Goal: Information Seeking & Learning: Learn about a topic

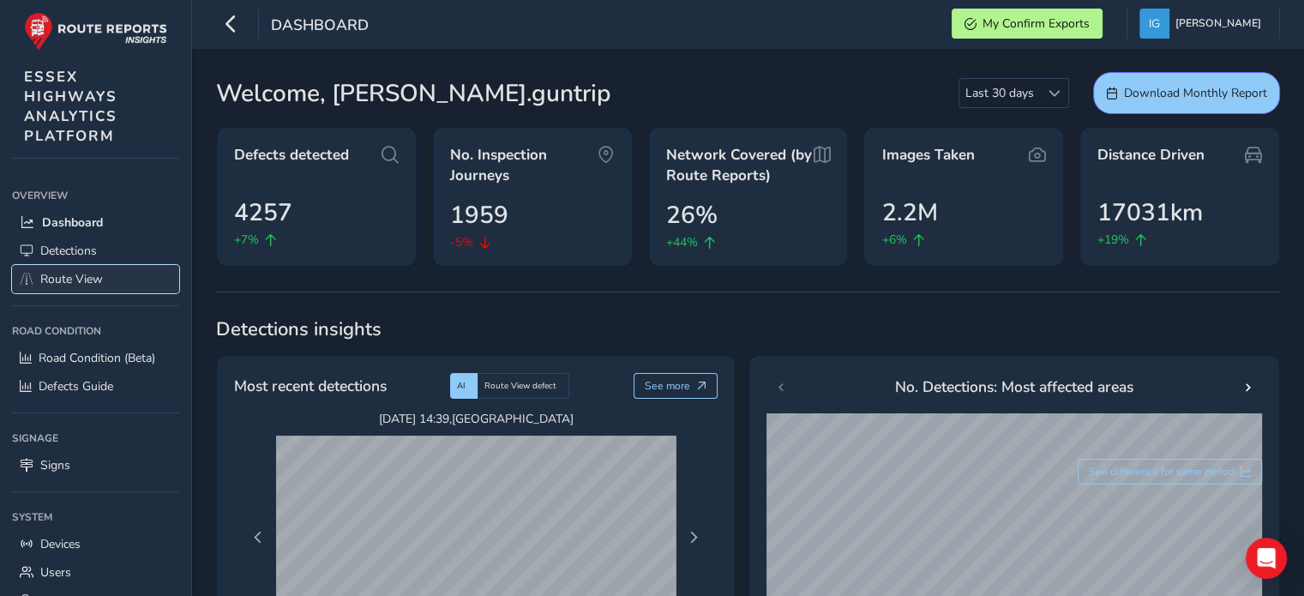
click at [86, 282] on span "Route View" at bounding box center [71, 279] width 63 height 16
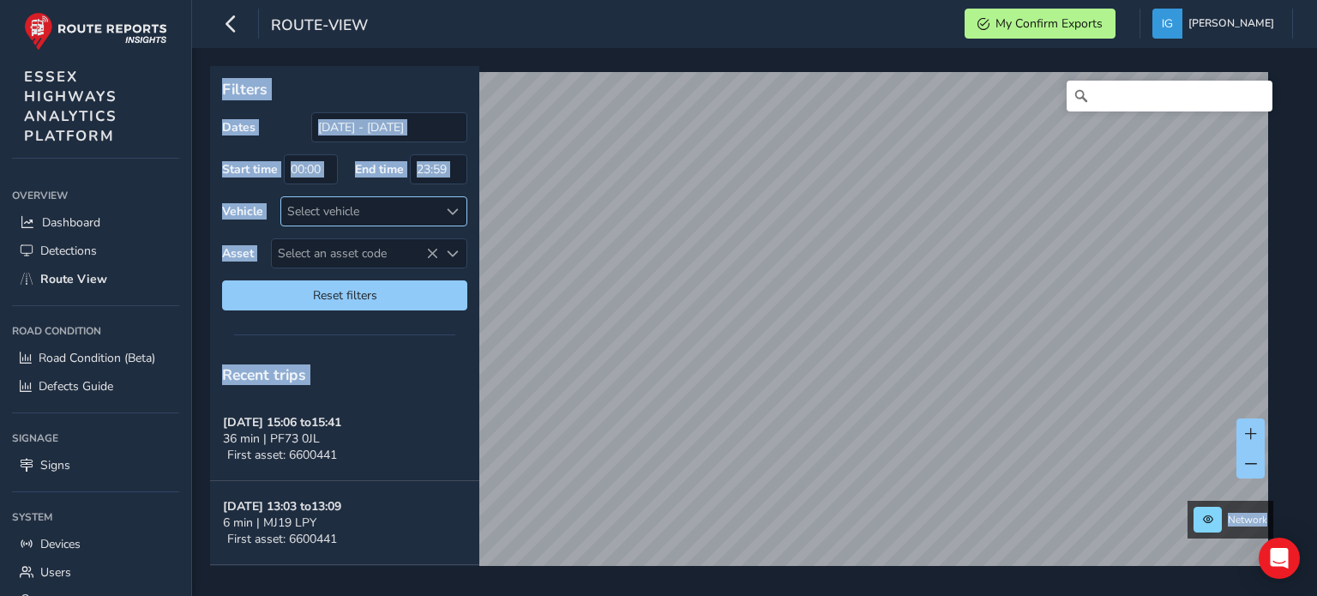
click at [450, 212] on span at bounding box center [453, 212] width 12 height 12
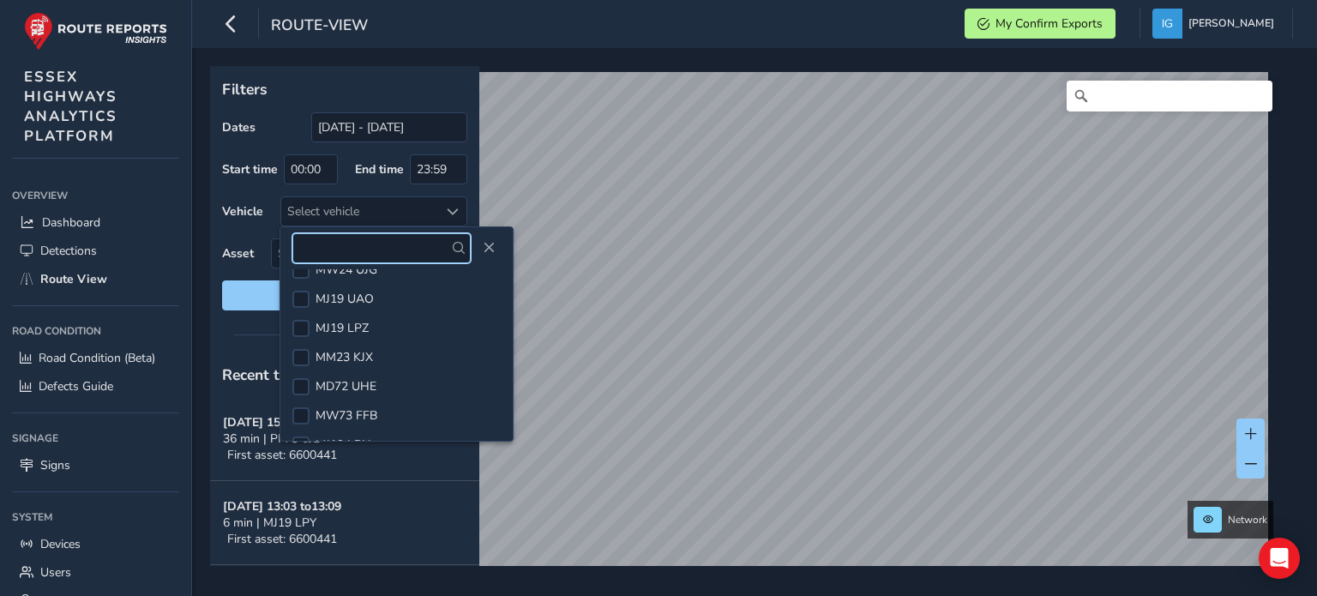
scroll to position [686, 0]
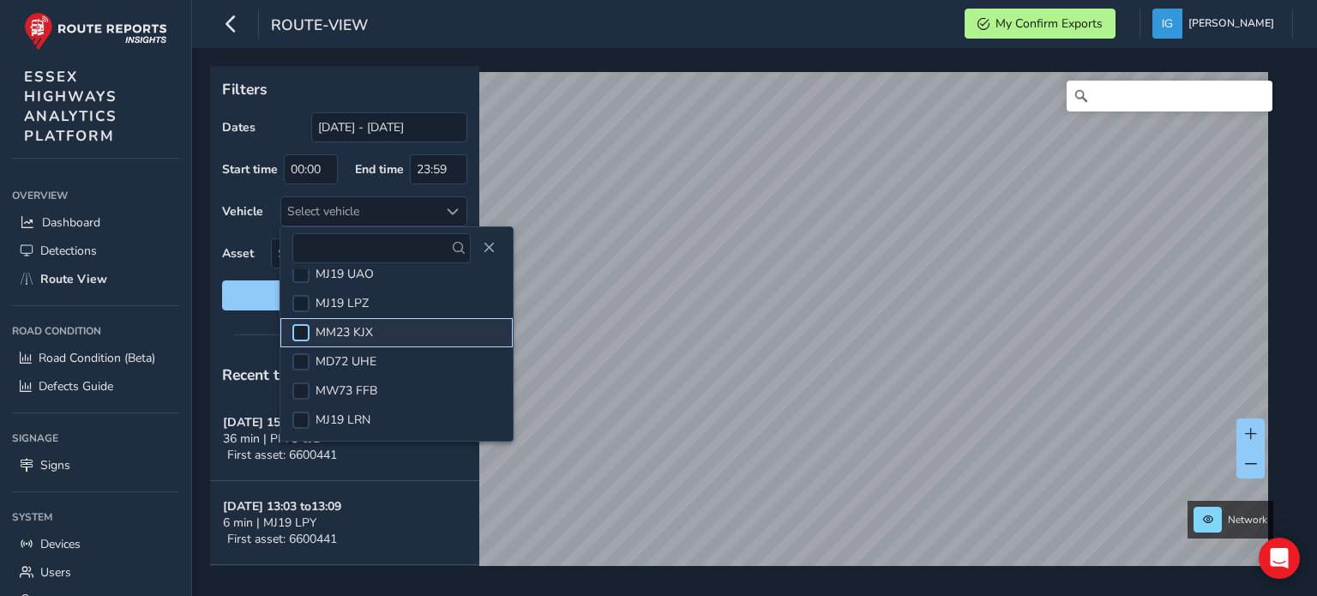
click at [299, 328] on div at bounding box center [300, 332] width 17 height 17
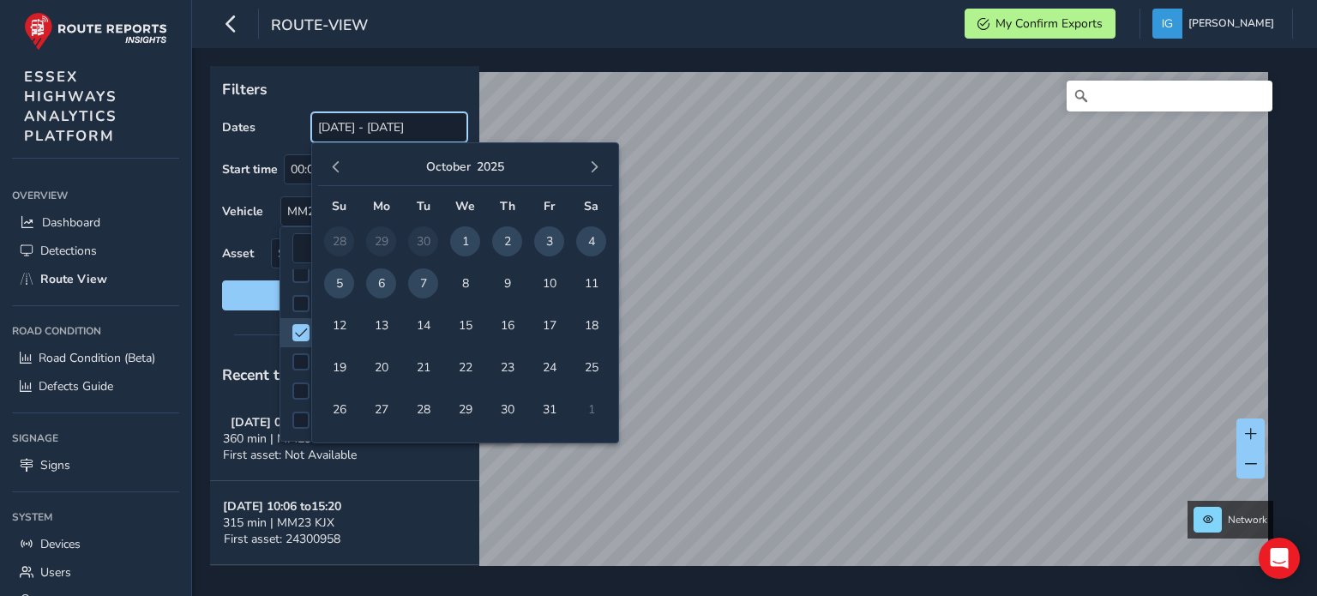
click at [360, 128] on input "[DATE] - [DATE]" at bounding box center [389, 127] width 156 height 30
click at [422, 281] on span "7" at bounding box center [423, 283] width 30 height 30
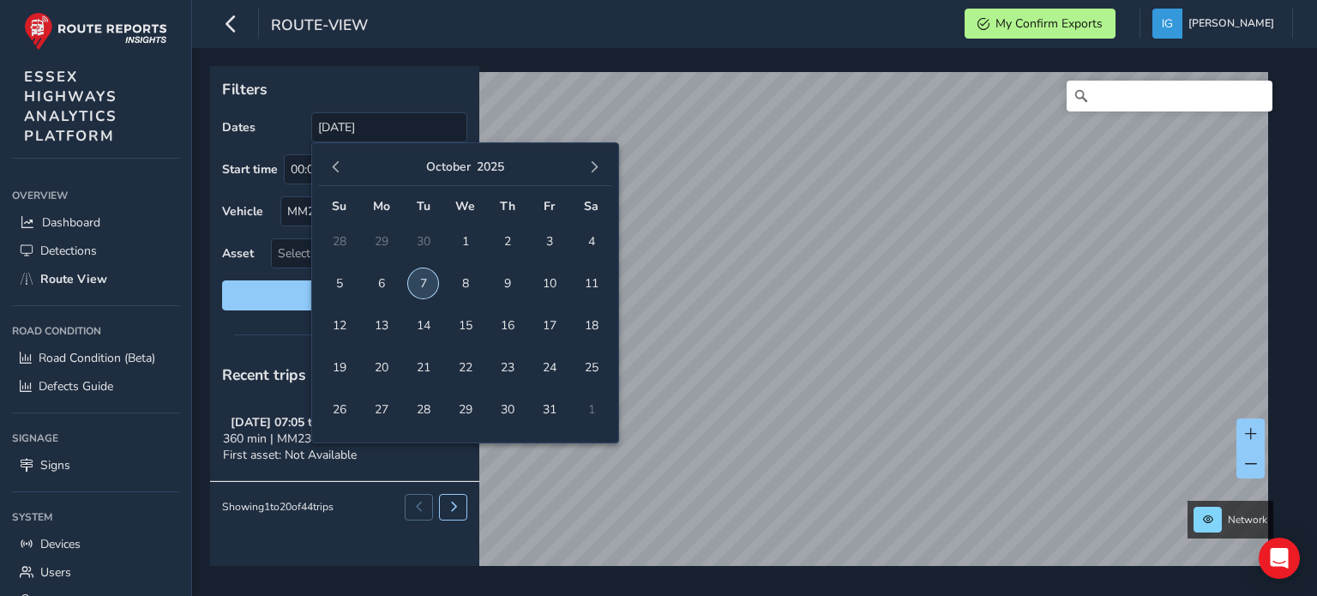
click at [422, 281] on span "7" at bounding box center [423, 283] width 30 height 30
type input "[DATE] - [DATE]"
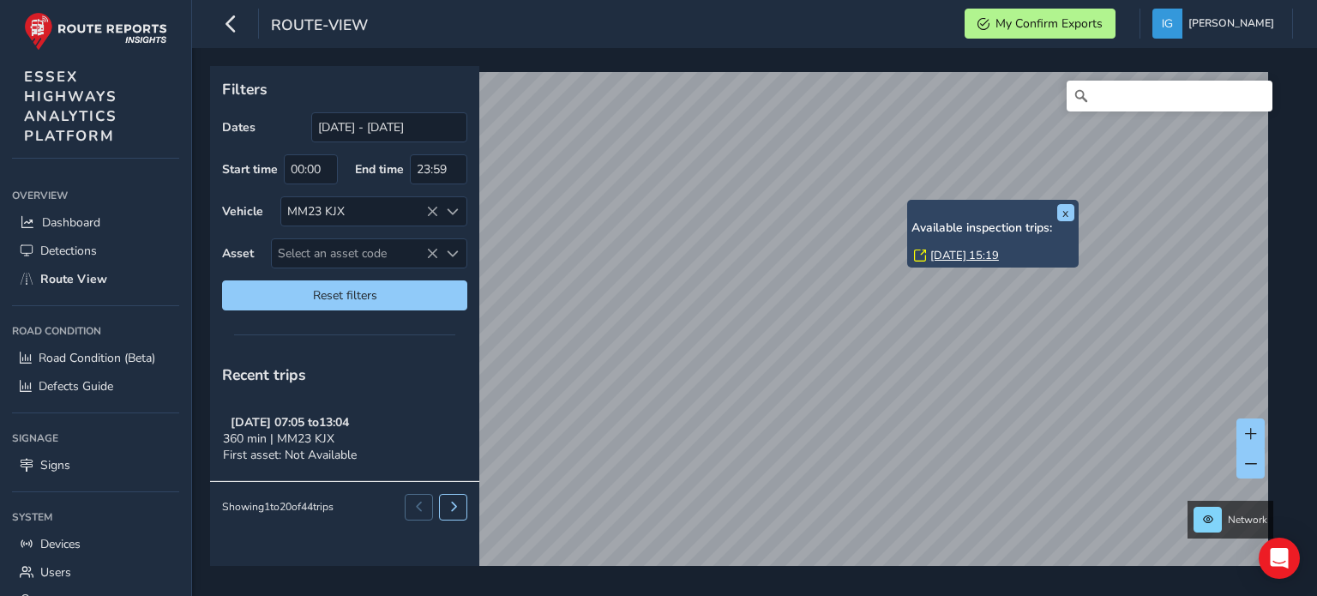
click at [938, 252] on link "[DATE] 15:19" at bounding box center [965, 255] width 69 height 15
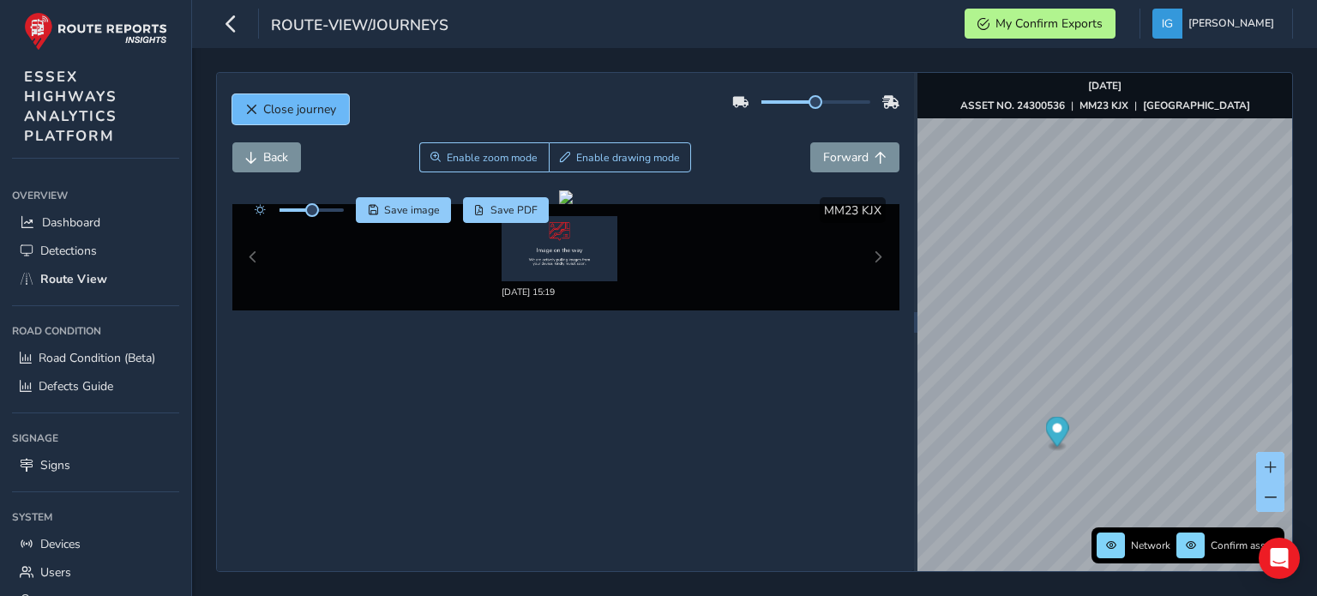
click at [285, 101] on span "Close journey" at bounding box center [299, 109] width 73 height 16
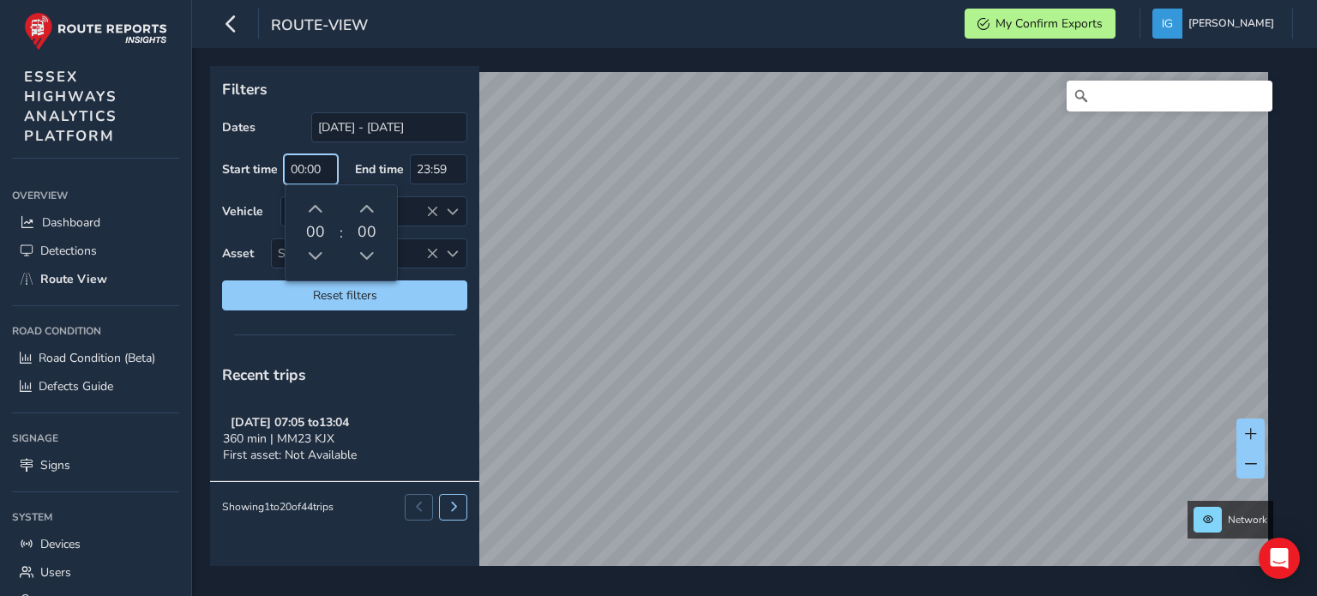
click at [314, 172] on input "00:00" at bounding box center [311, 169] width 54 height 30
click at [316, 208] on span "button" at bounding box center [315, 209] width 15 height 15
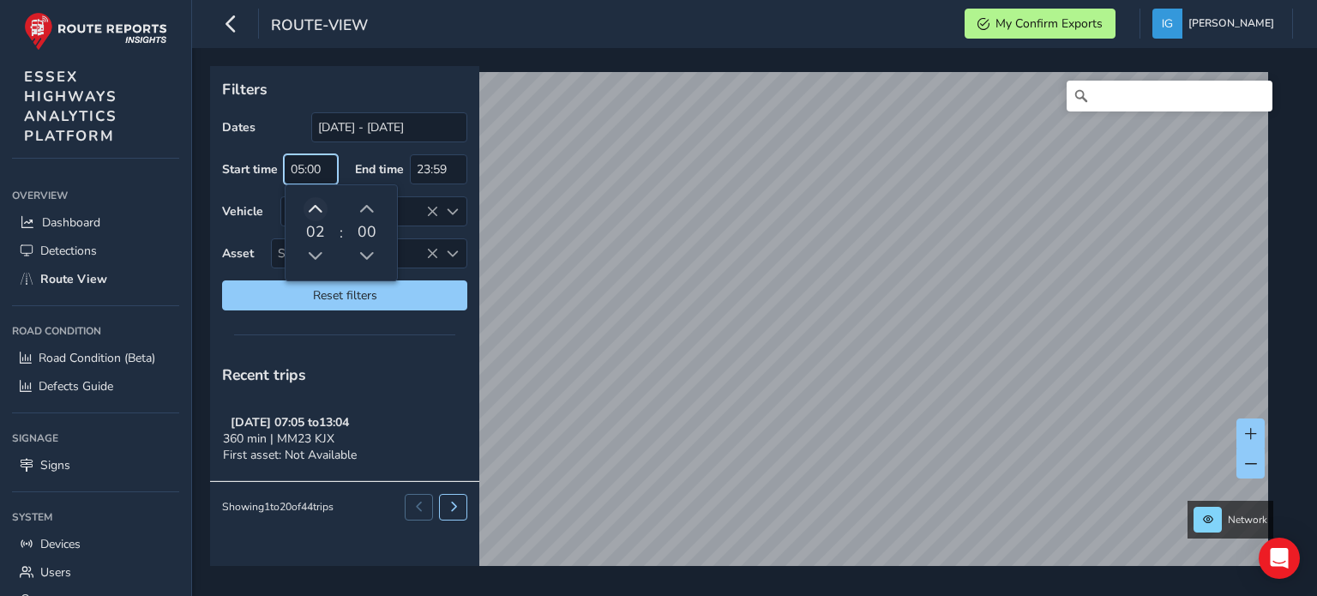
click at [316, 208] on span "button" at bounding box center [315, 209] width 15 height 15
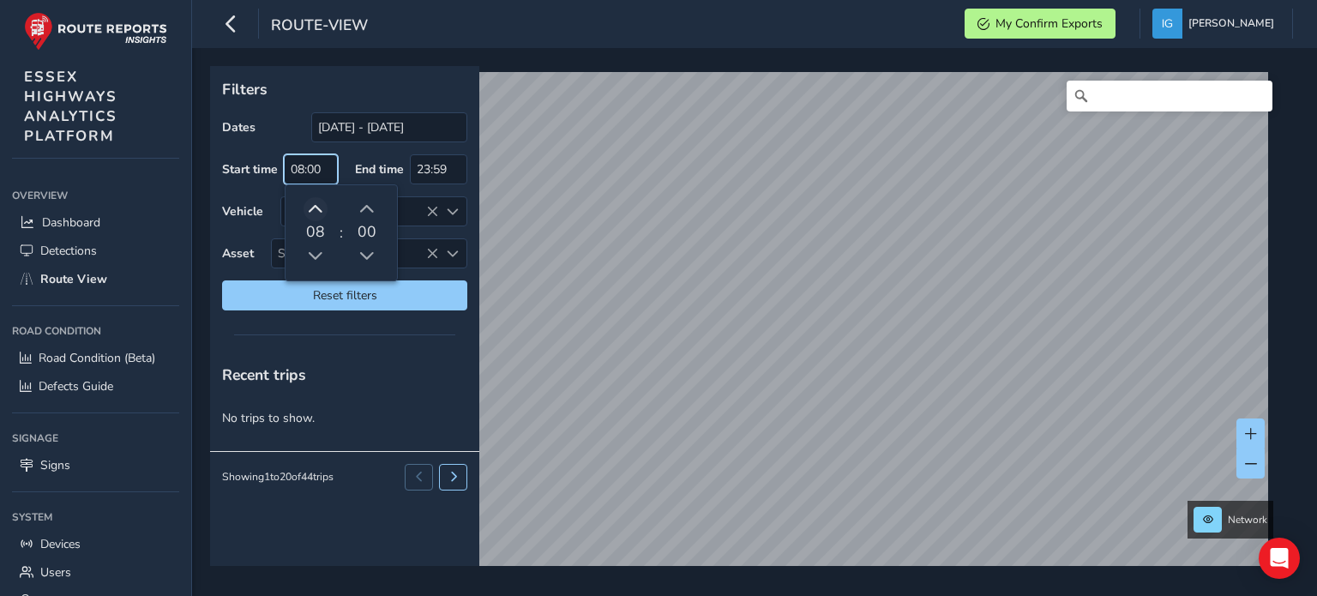
click at [316, 208] on span "button" at bounding box center [315, 209] width 15 height 15
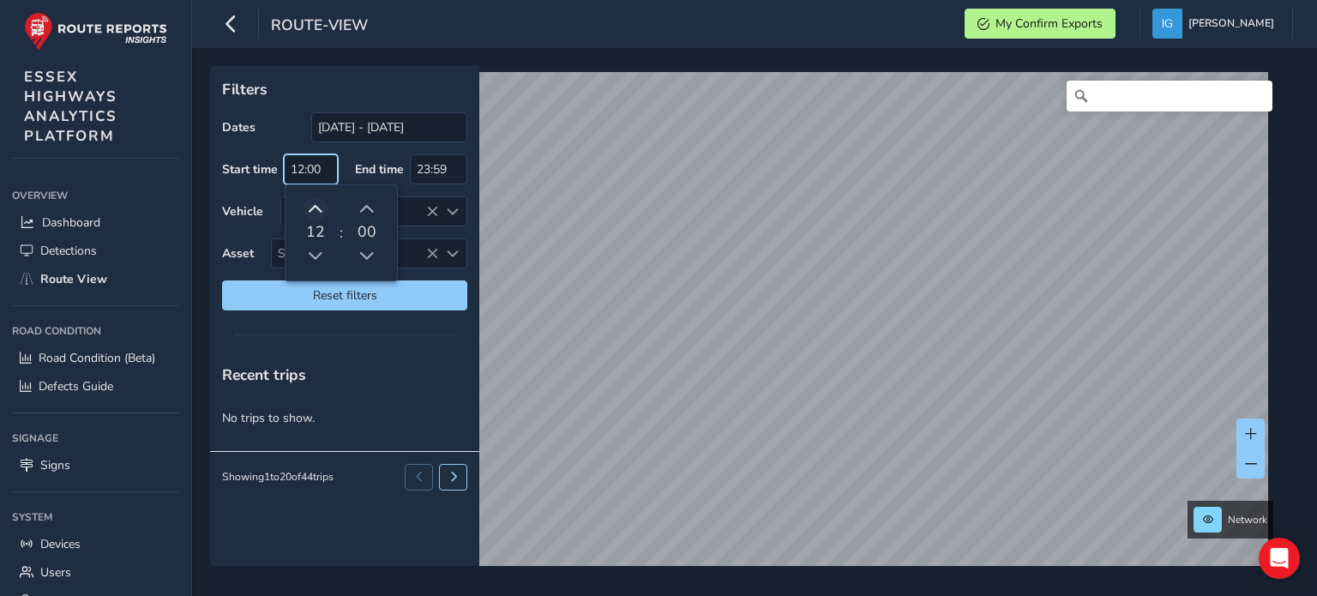
click at [316, 208] on span "button" at bounding box center [315, 209] width 15 height 15
type input "13:00"
click at [316, 254] on span "button" at bounding box center [315, 256] width 15 height 15
click at [337, 204] on div "13 : 00" at bounding box center [341, 232] width 99 height 83
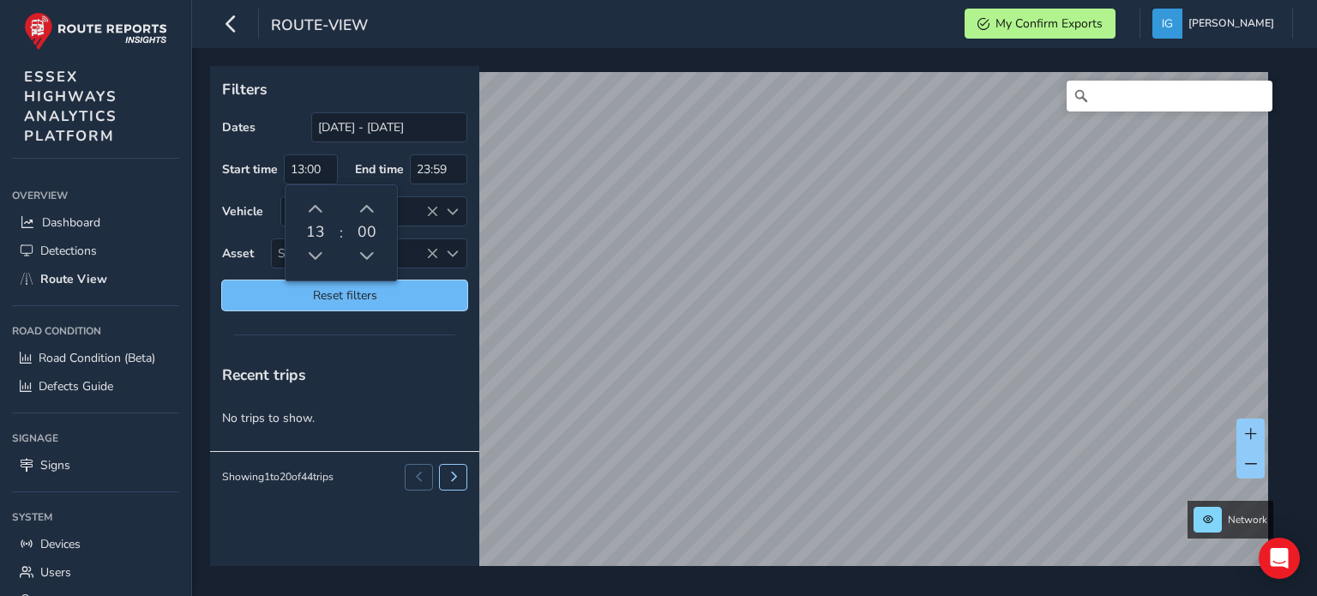
click at [350, 290] on span "Reset filters" at bounding box center [345, 295] width 220 height 16
type input "[DATE] - [DATE]"
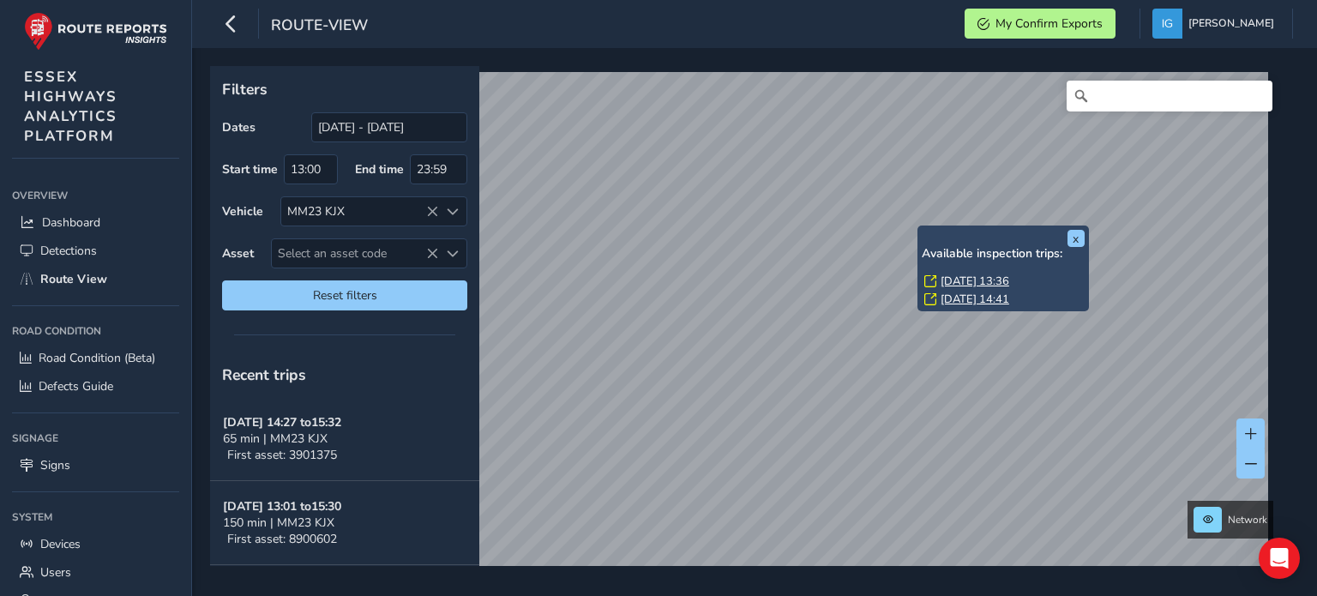
click at [958, 234] on div "x Available inspection trips: [DATE] 13:36 [DATE] 14:41 Filters Dates [DATE] - …" at bounding box center [748, 316] width 1077 height 500
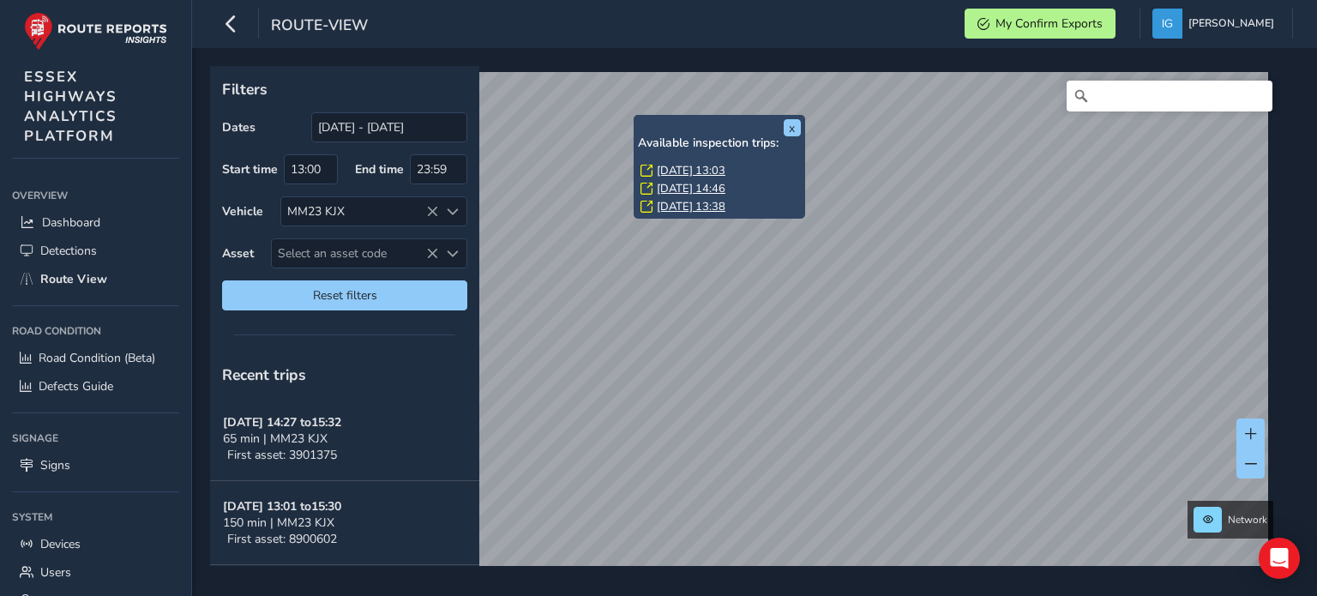
click at [683, 171] on link "[DATE] 13:03" at bounding box center [691, 170] width 69 height 15
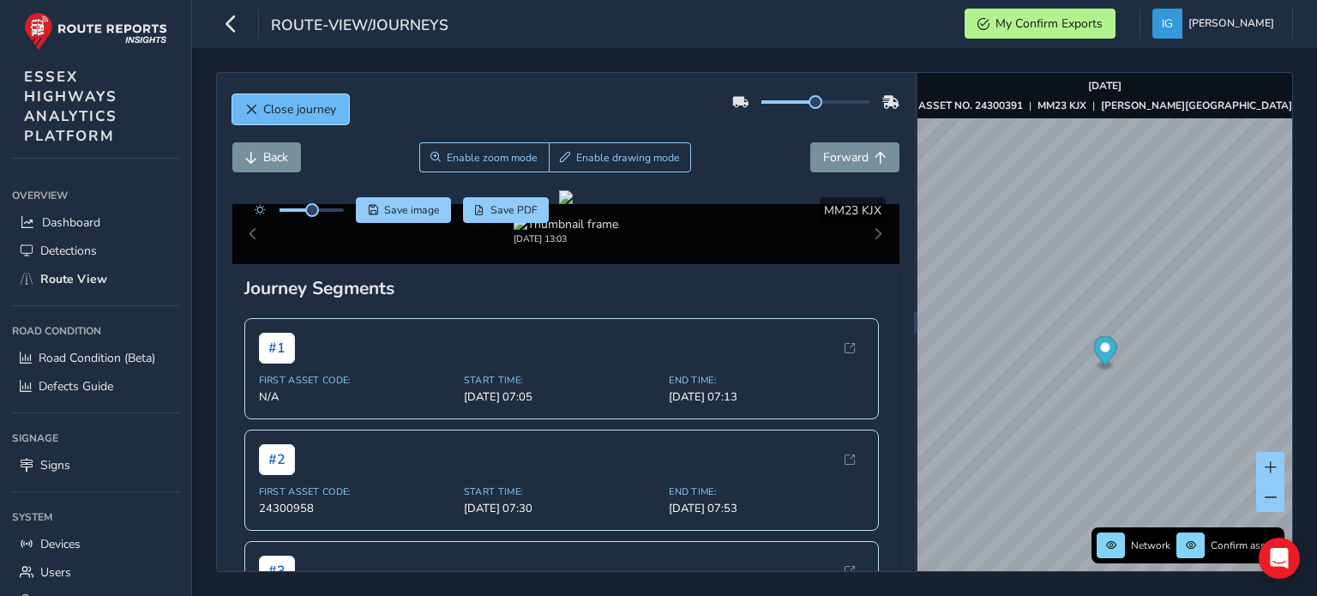
click at [299, 105] on span "Close journey" at bounding box center [299, 109] width 73 height 16
